Goal: Navigation & Orientation: Find specific page/section

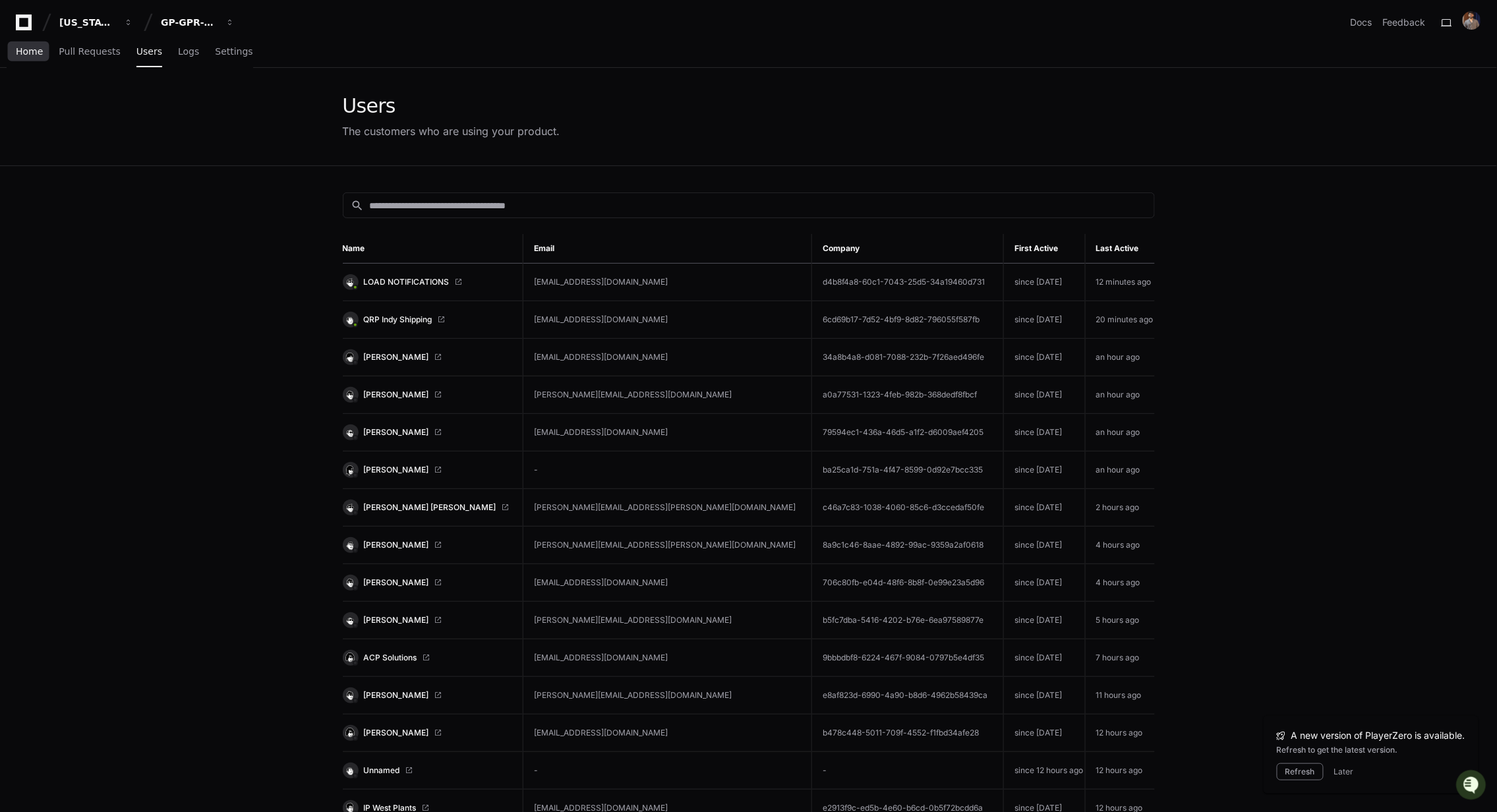
click at [26, 55] on span "Home" at bounding box center [29, 51] width 27 height 8
click at [25, 47] on span "Home" at bounding box center [29, 51] width 27 height 8
click at [26, 49] on span "Home" at bounding box center [29, 51] width 27 height 8
click at [85, 57] on link "Pull Requests" at bounding box center [90, 51] width 61 height 31
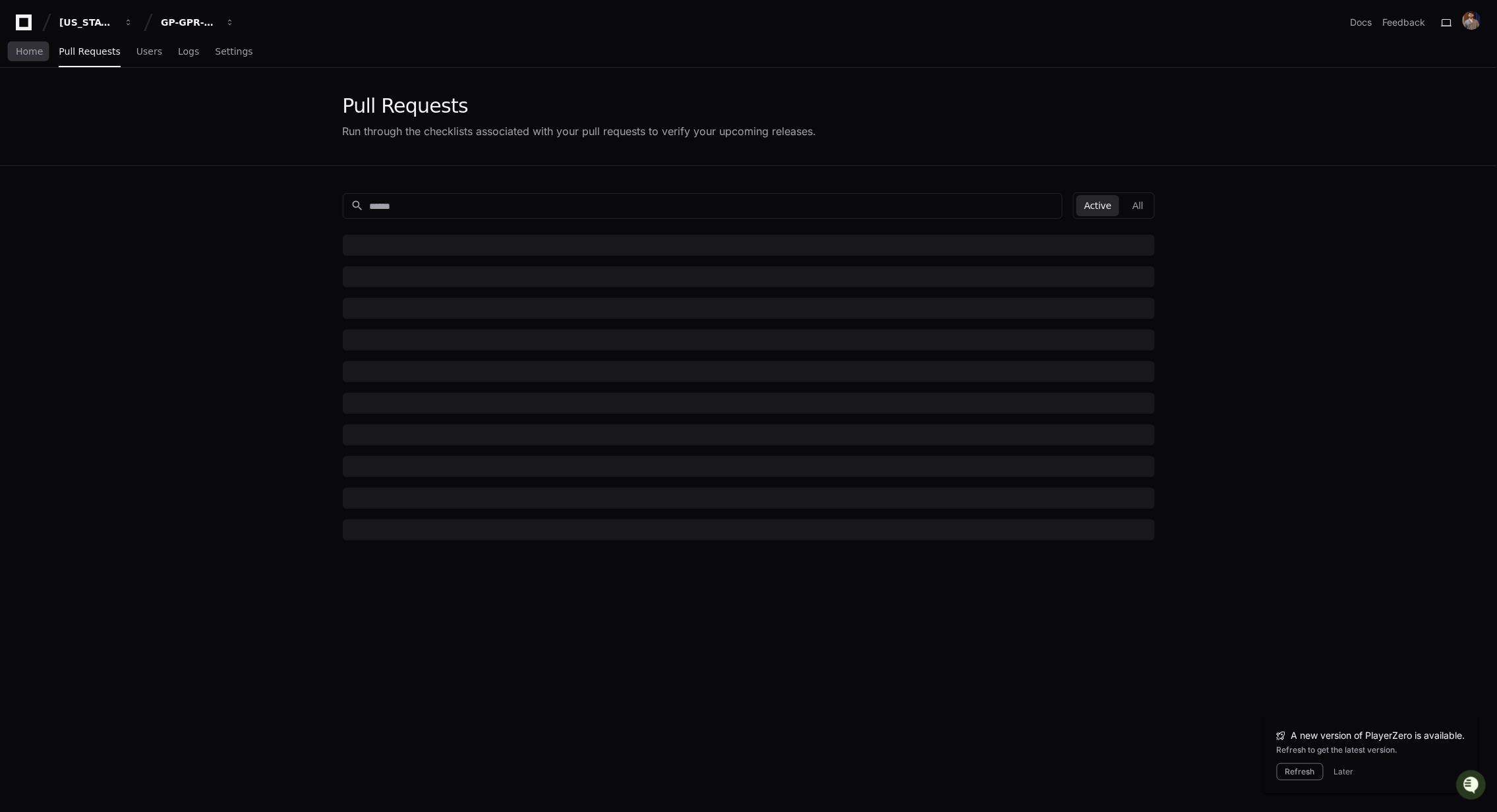
click at [32, 53] on span "Home" at bounding box center [29, 51] width 27 height 8
click at [31, 55] on span "Home" at bounding box center [29, 51] width 27 height 8
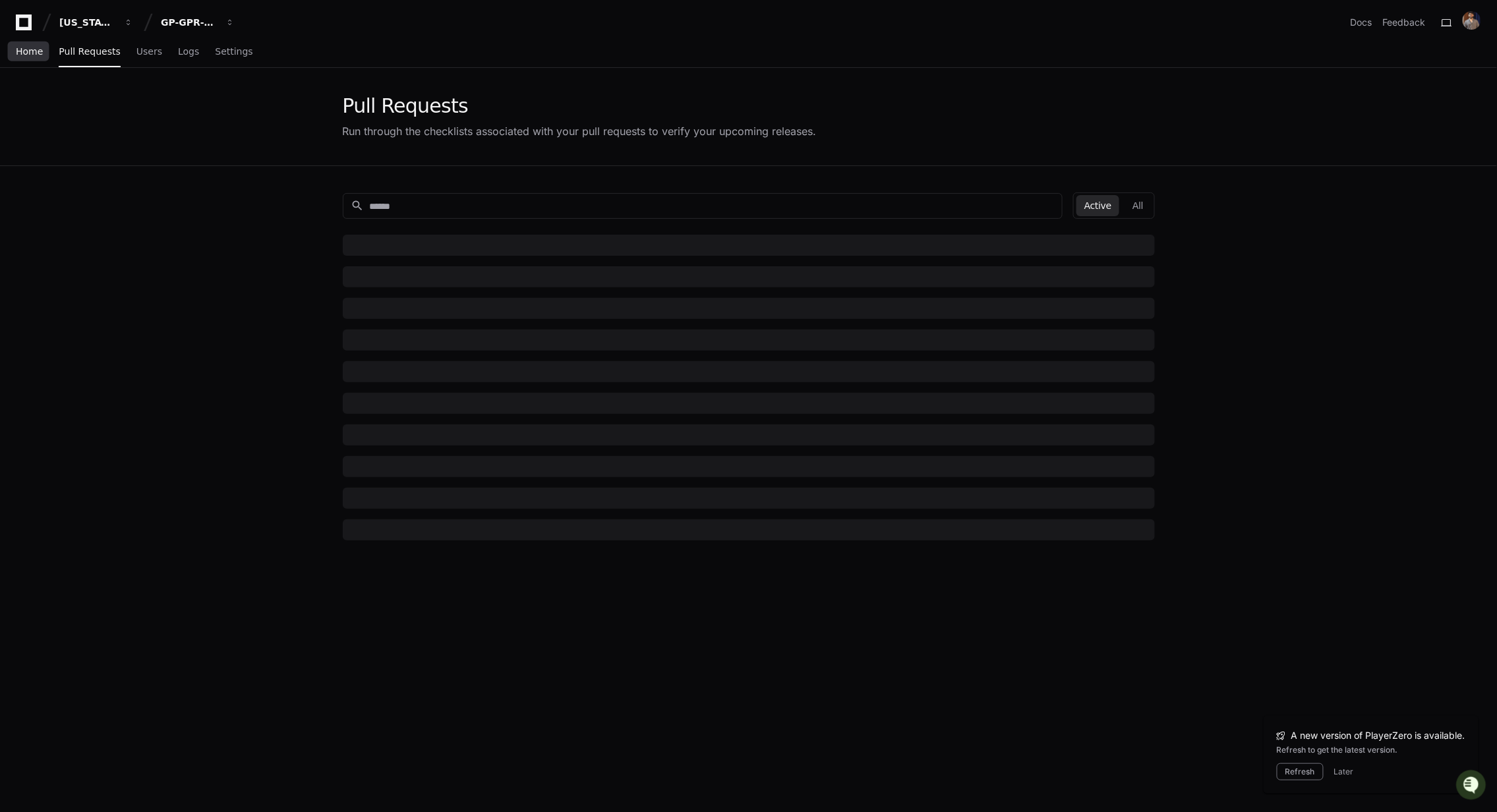
click at [31, 54] on span "Home" at bounding box center [29, 51] width 27 height 8
click at [145, 55] on span "Users" at bounding box center [149, 51] width 26 height 8
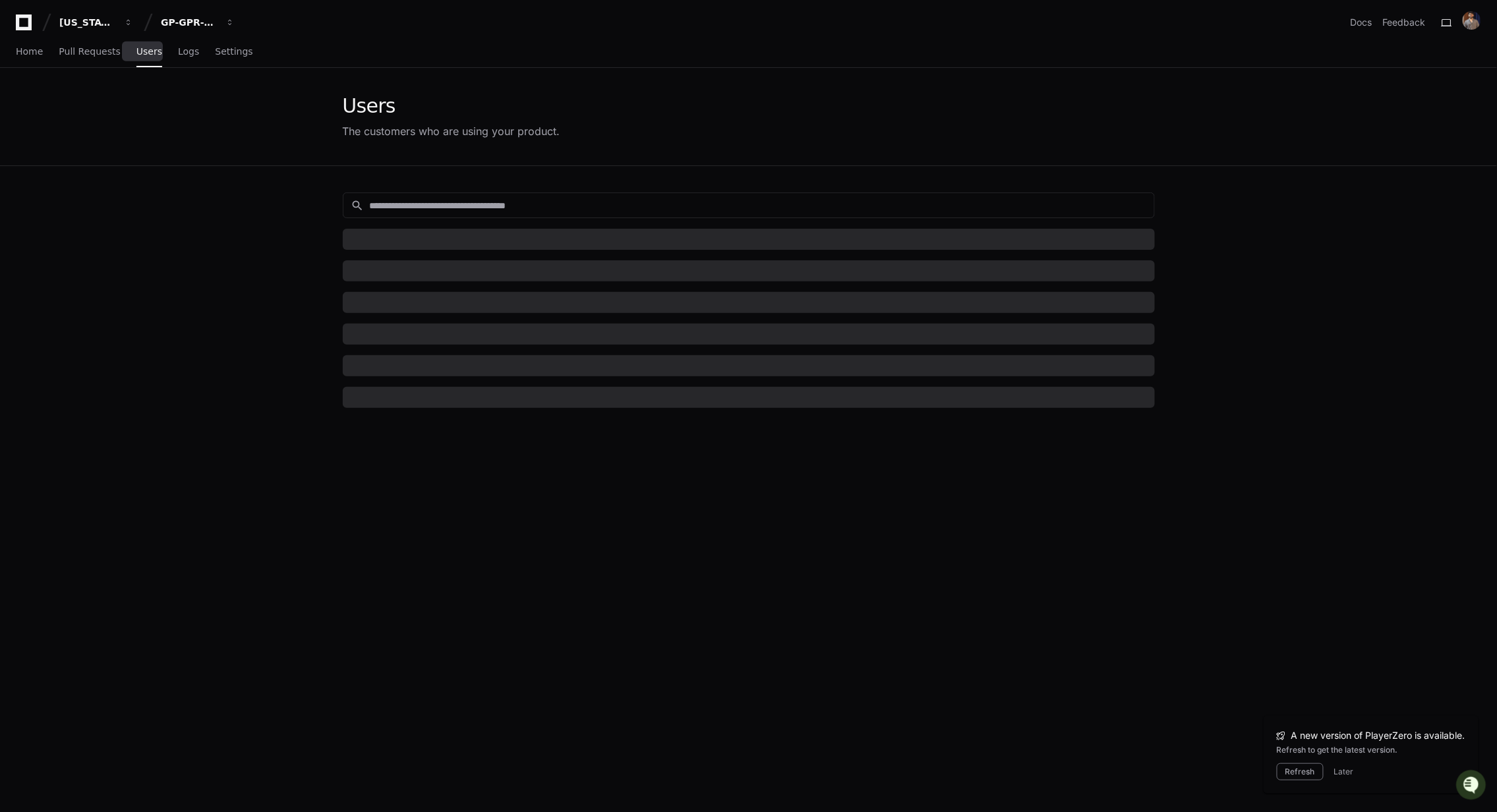
click at [145, 55] on span "Users" at bounding box center [149, 51] width 26 height 8
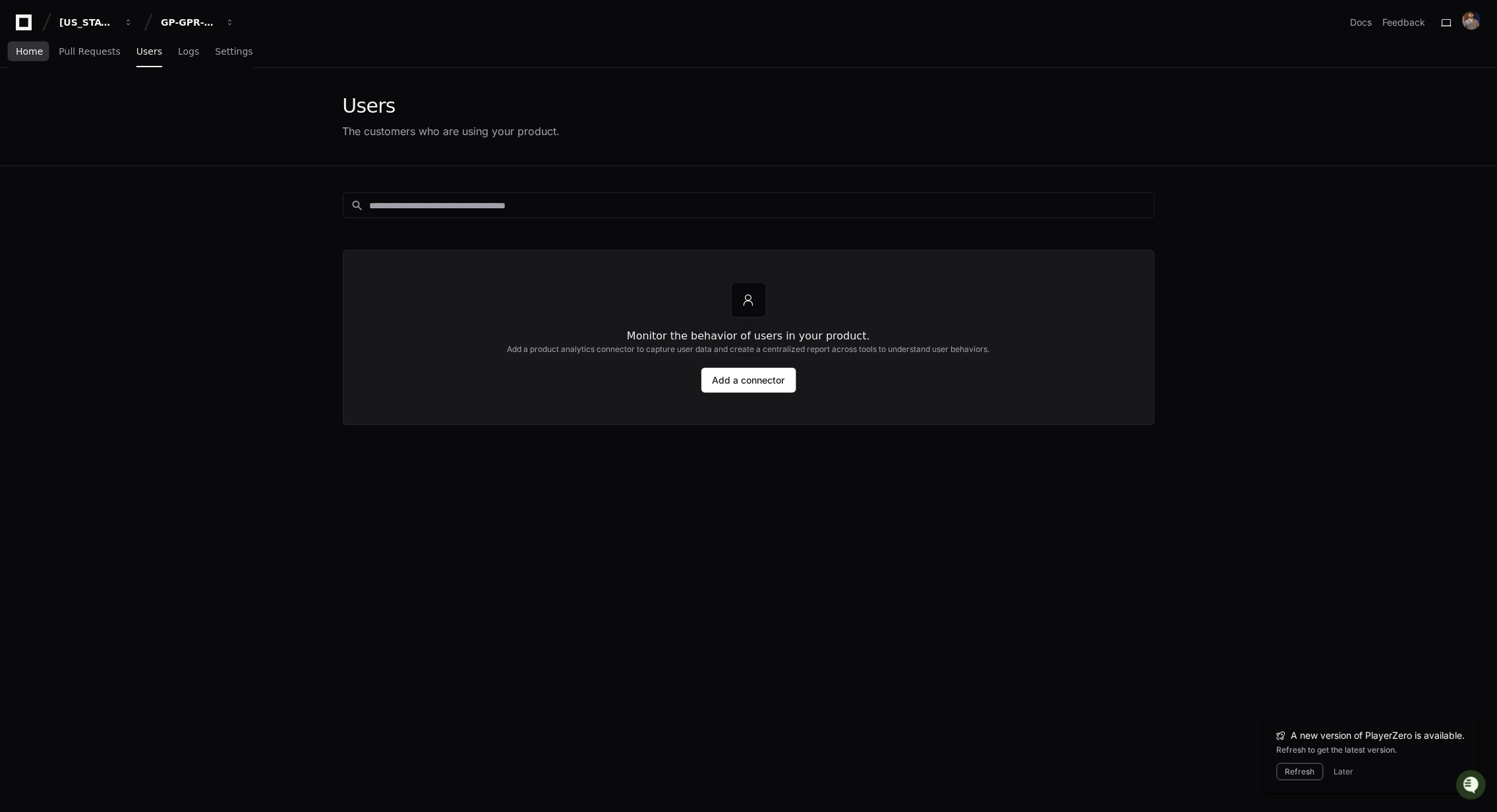
click at [38, 57] on link "Home" at bounding box center [29, 51] width 27 height 31
click at [86, 55] on span "Pull Requests" at bounding box center [90, 51] width 61 height 8
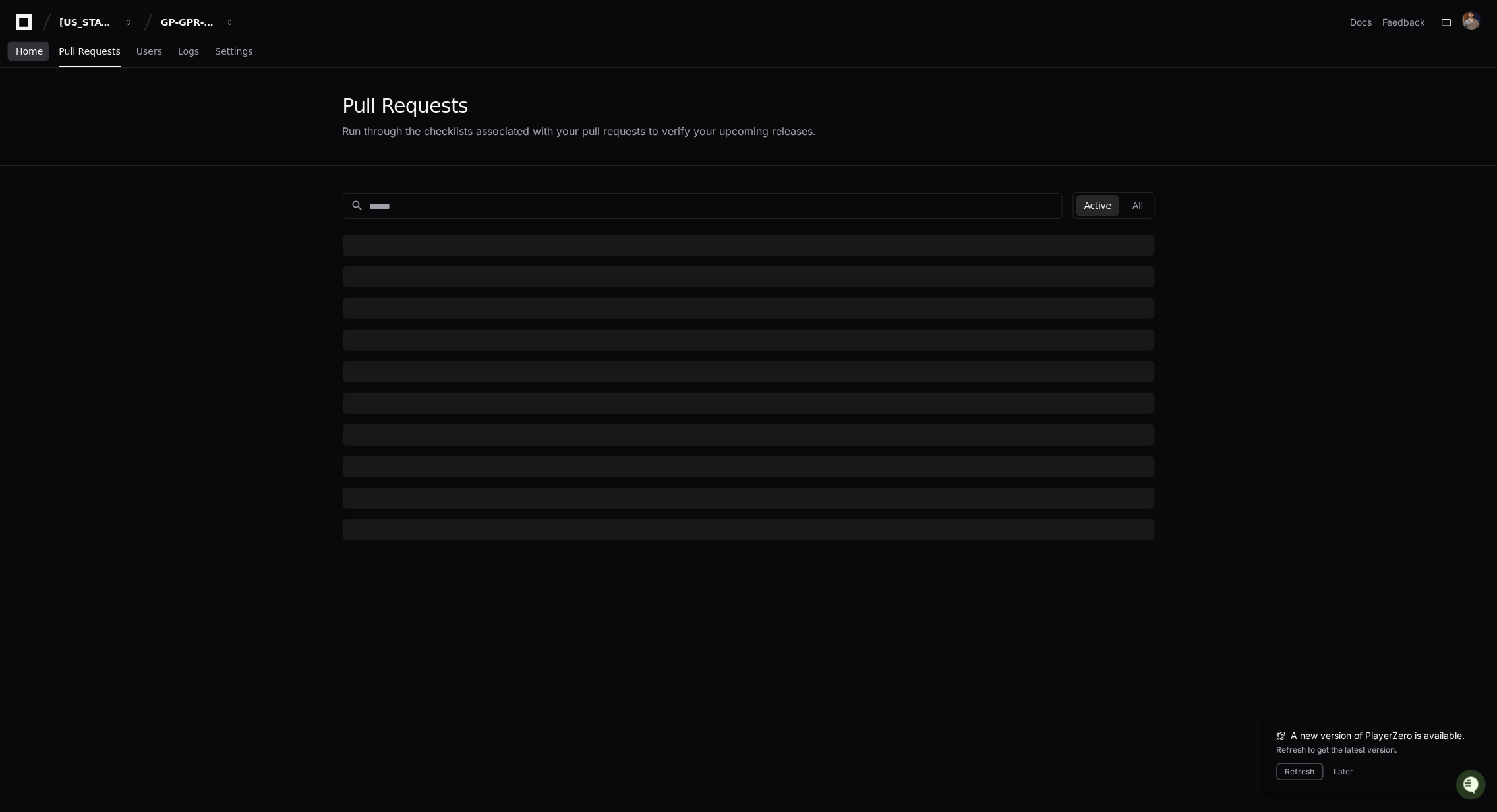
click at [31, 52] on span "Home" at bounding box center [29, 51] width 27 height 8
click at [200, 15] on button "GP-GPR-CXPortal" at bounding box center [198, 23] width 85 height 24
click at [235, 127] on span "GP-GPR-CXPortal" at bounding box center [227, 122] width 89 height 16
